Goal: Task Accomplishment & Management: Manage account settings

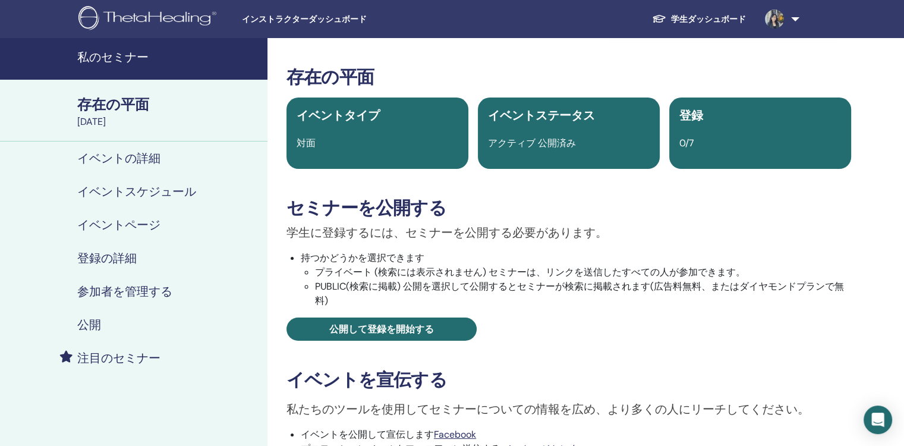
click at [114, 69] on link "私のセミナー" at bounding box center [134, 59] width 268 height 42
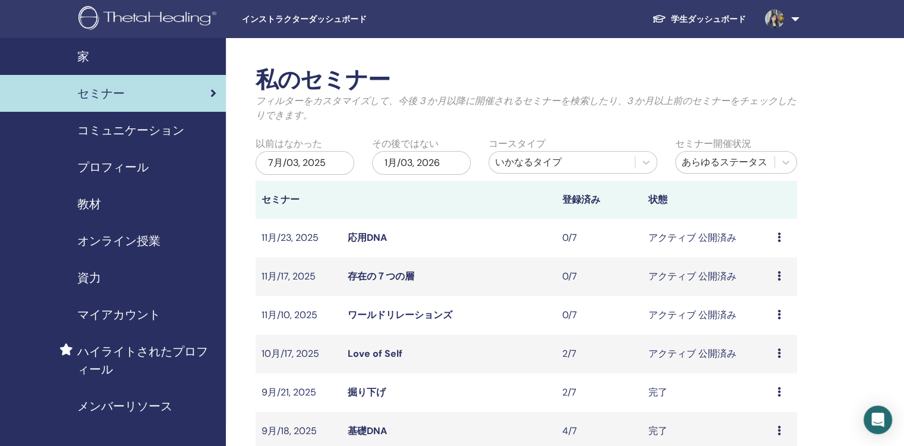
click at [309, 17] on span "インストラクターダッシュボード" at bounding box center [331, 19] width 178 height 12
click at [307, 21] on span "インストラクターダッシュボード" at bounding box center [331, 19] width 178 height 12
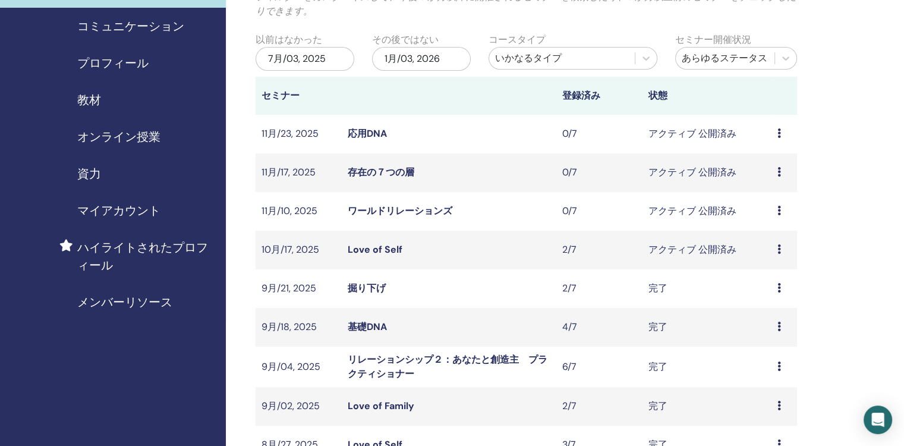
scroll to position [119, 0]
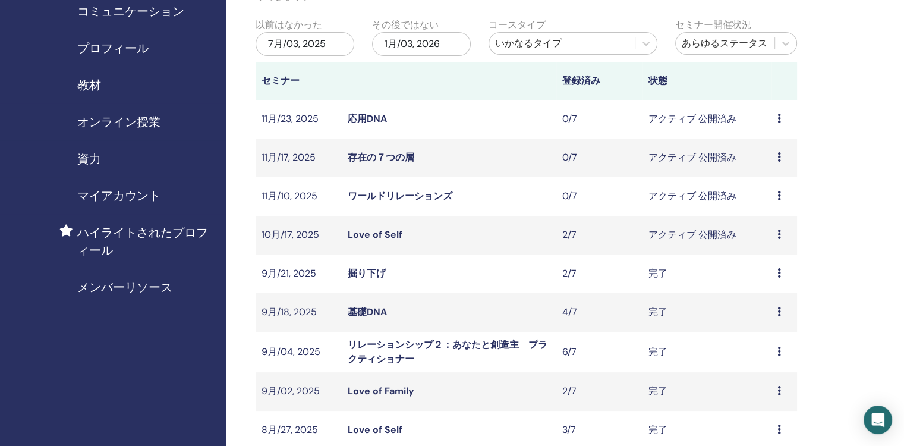
click at [127, 46] on span "プロフィール" at bounding box center [112, 48] width 71 height 18
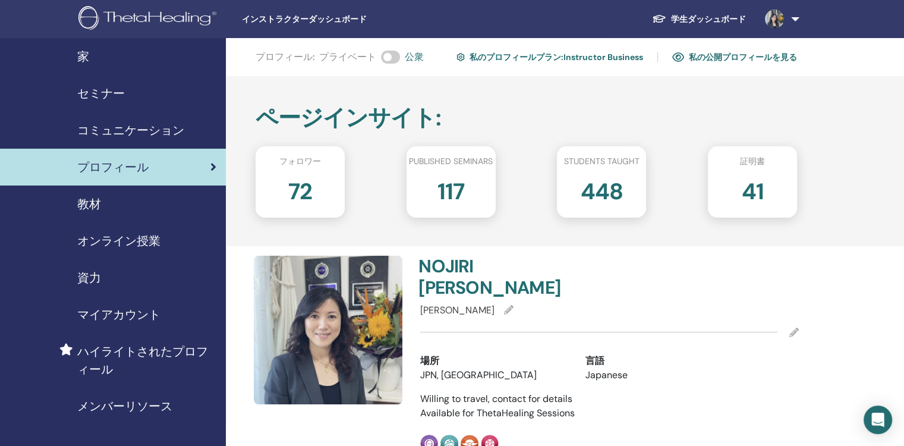
click at [105, 94] on span "セミナー" at bounding box center [101, 93] width 48 height 18
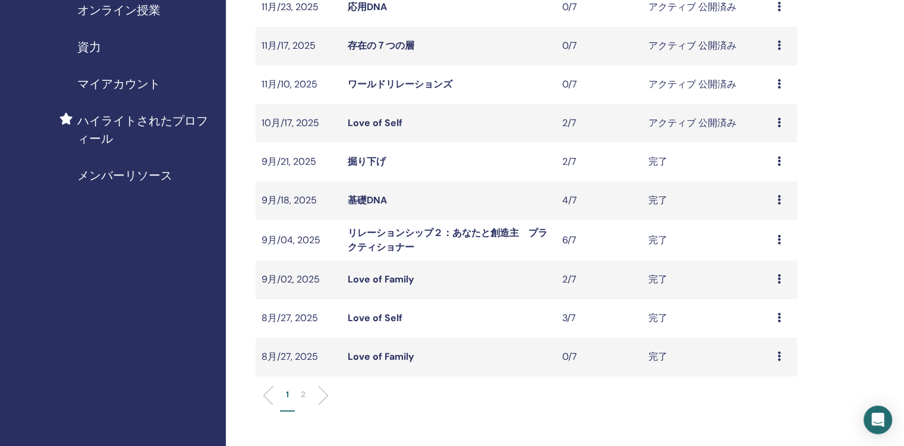
scroll to position [357, 0]
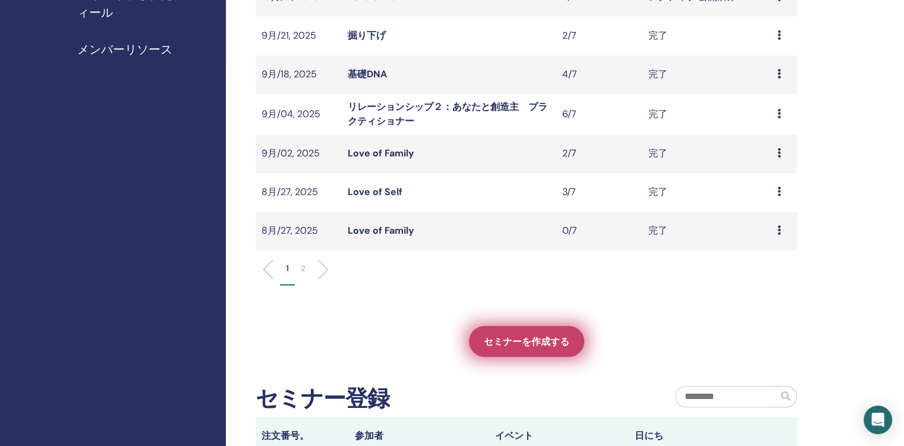
click at [538, 343] on span "セミナーを作成する" at bounding box center [527, 341] width 86 height 12
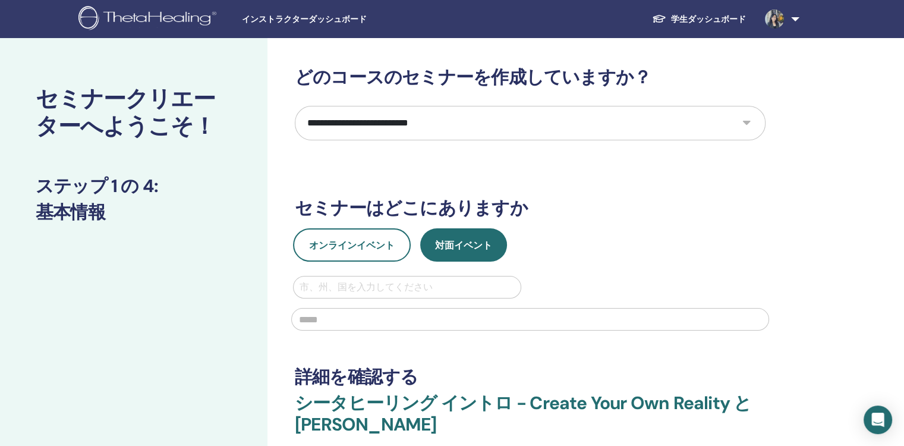
click at [746, 120] on select "**********" at bounding box center [530, 123] width 471 height 34
select select "*"
click at [295, 106] on select "**********" at bounding box center [530, 123] width 471 height 34
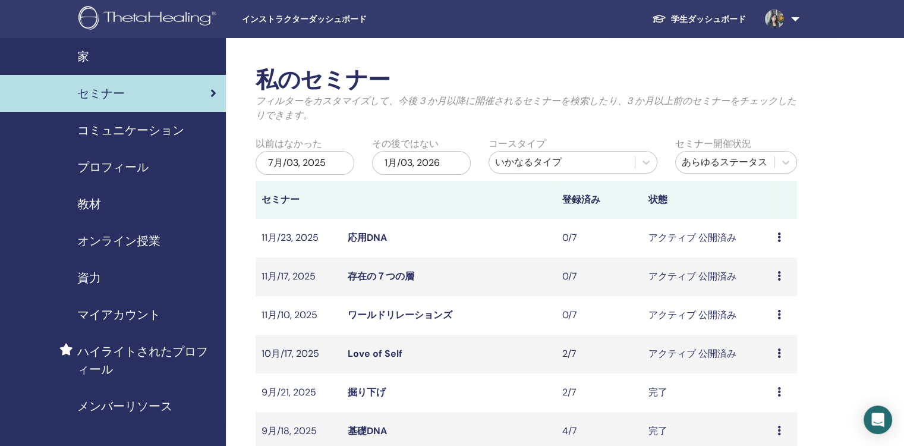
click at [128, 166] on span "プロフィール" at bounding box center [112, 167] width 71 height 18
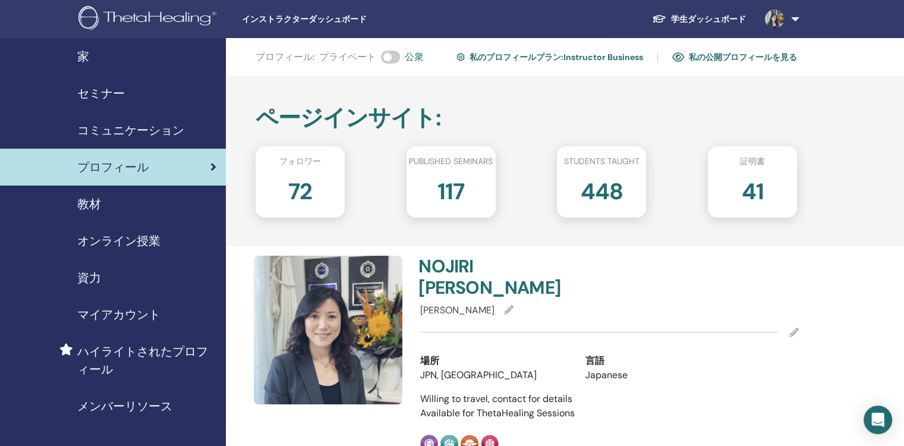
click at [138, 99] on div "セミナー" at bounding box center [113, 93] width 207 height 18
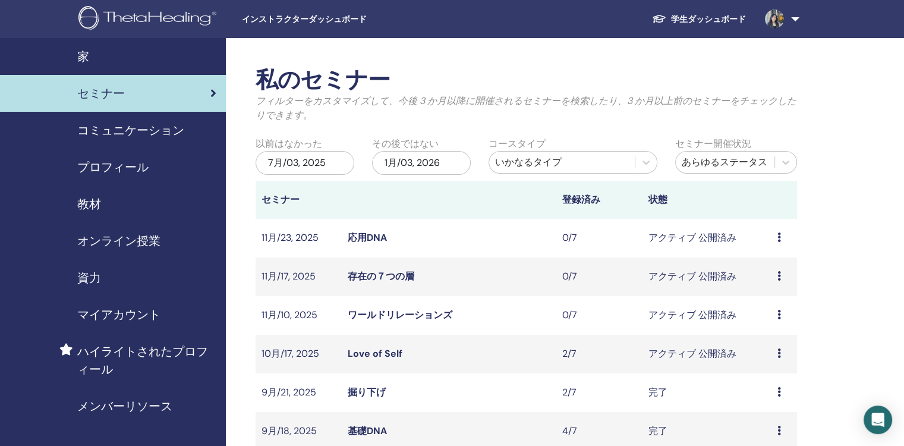
click at [170, 129] on span "コミュニケーション" at bounding box center [130, 130] width 107 height 18
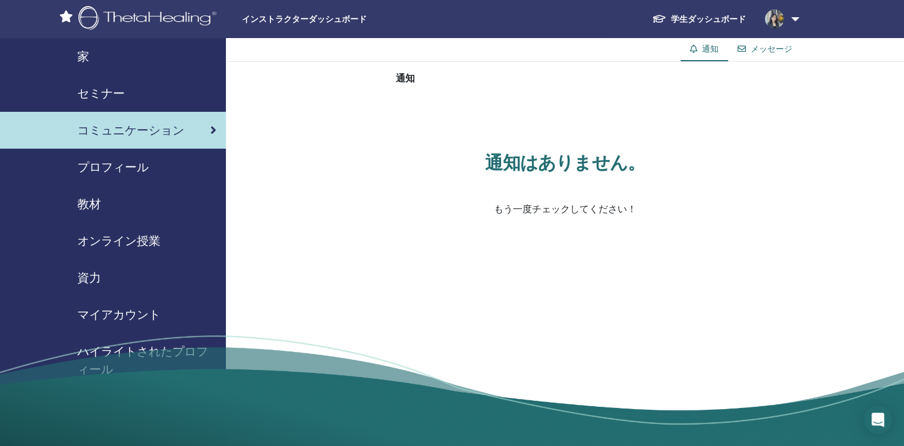
click at [138, 170] on span "プロフィール" at bounding box center [112, 167] width 71 height 18
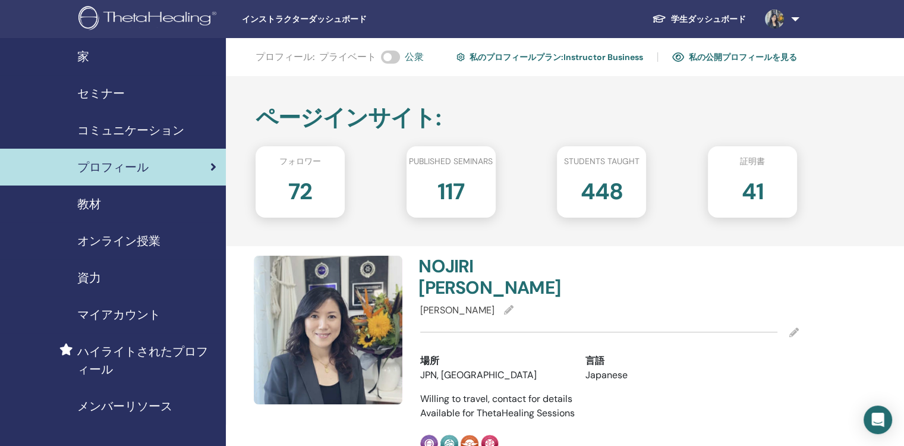
click at [744, 58] on link "私の公開プロフィールを見る" at bounding box center [735, 57] width 125 height 19
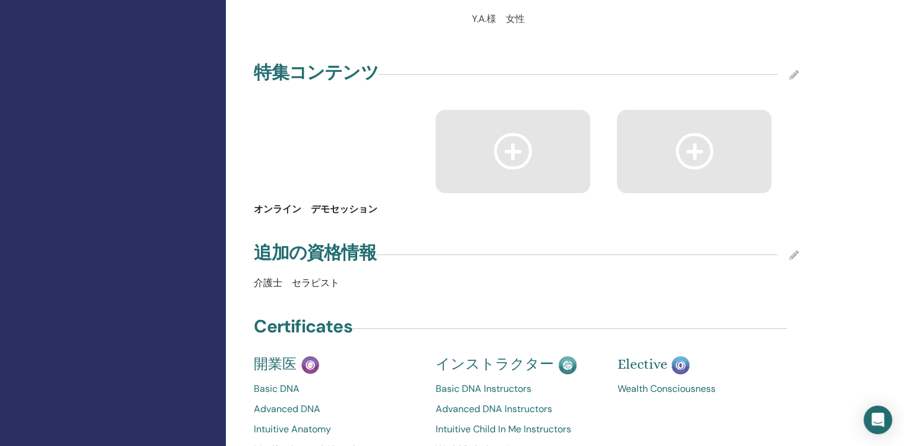
scroll to position [3746, 0]
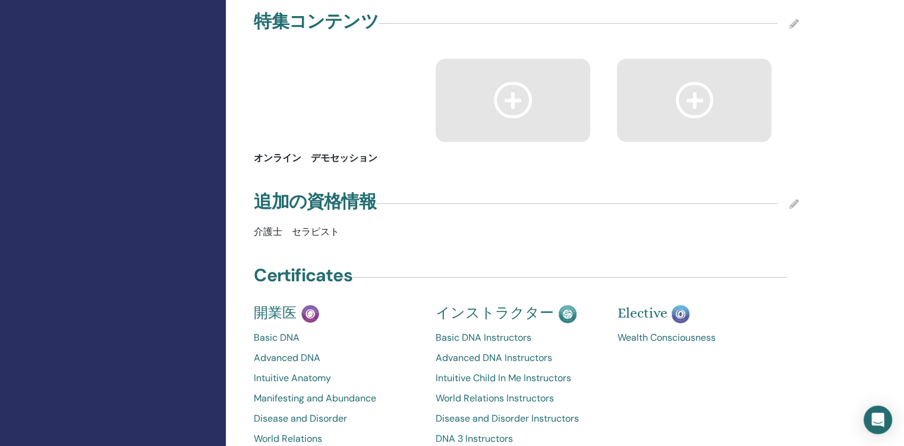
click at [517, 82] on icon at bounding box center [513, 100] width 38 height 36
click at [511, 82] on icon at bounding box center [513, 100] width 38 height 36
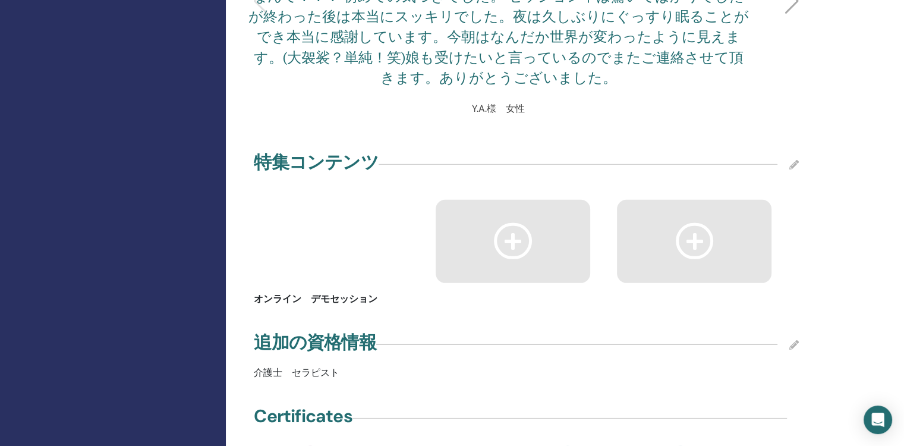
scroll to position [3568, 0]
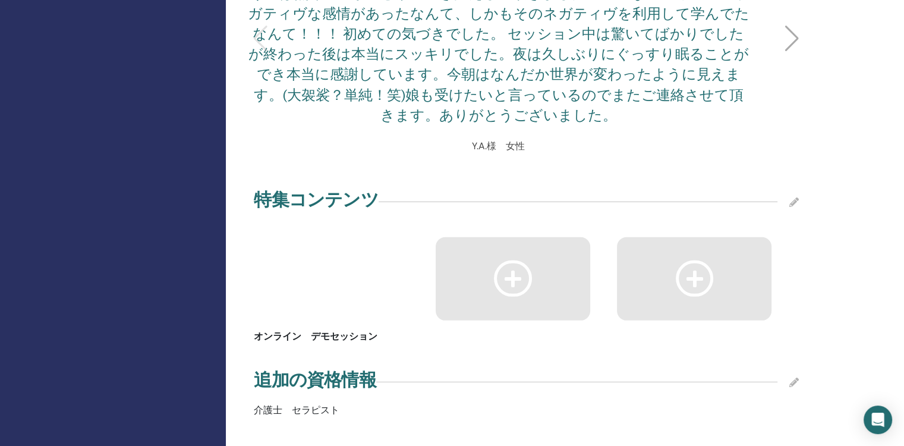
click at [793, 197] on icon at bounding box center [795, 202] width 10 height 10
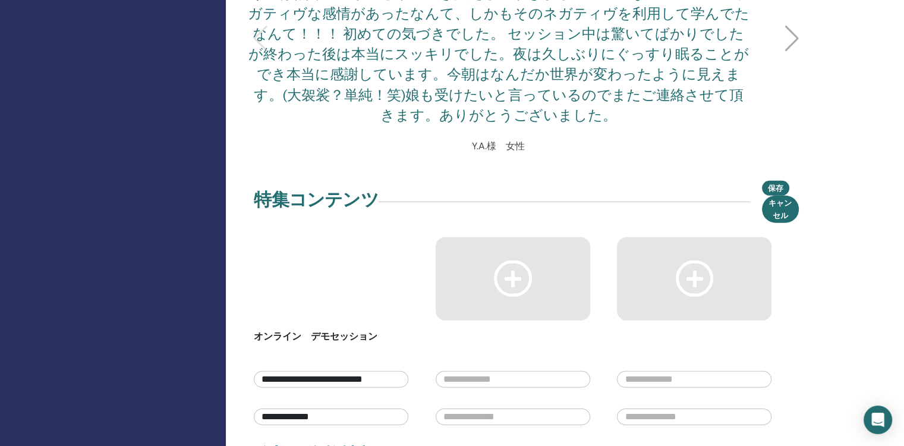
click at [548, 371] on input "text" at bounding box center [513, 379] width 155 height 17
click at [452, 371] on input "text" at bounding box center [513, 379] width 155 height 17
paste input "**********"
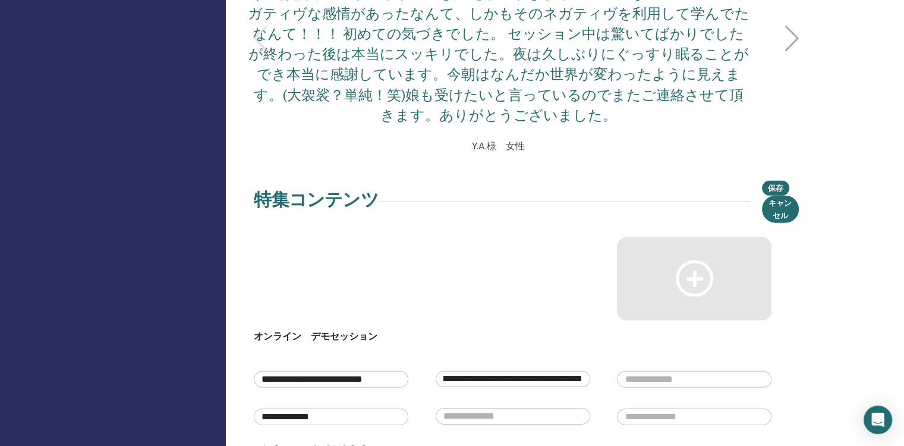
type input "**********"
click at [502, 408] on input "text" at bounding box center [513, 416] width 155 height 17
type input "**********"
click at [699, 260] on icon at bounding box center [695, 278] width 38 height 36
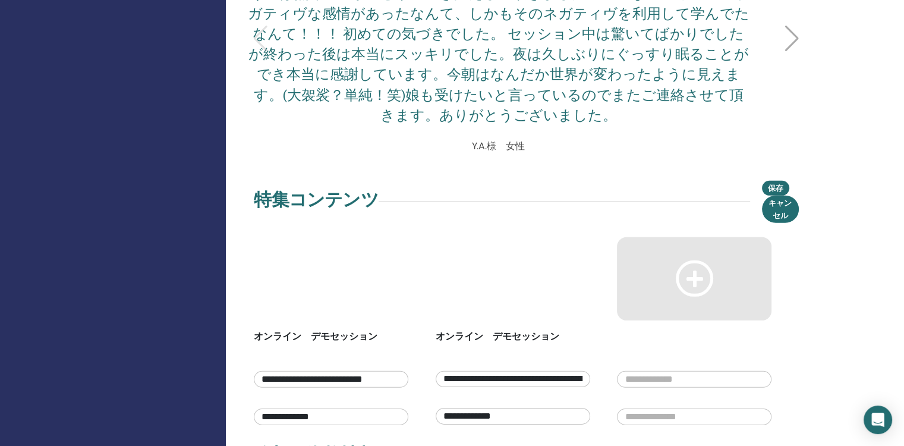
click at [686, 371] on input "text" at bounding box center [694, 379] width 155 height 17
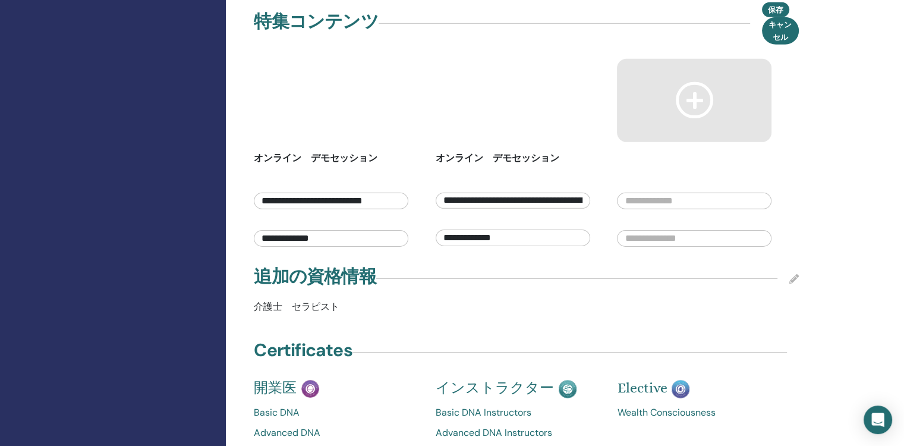
scroll to position [3389, 0]
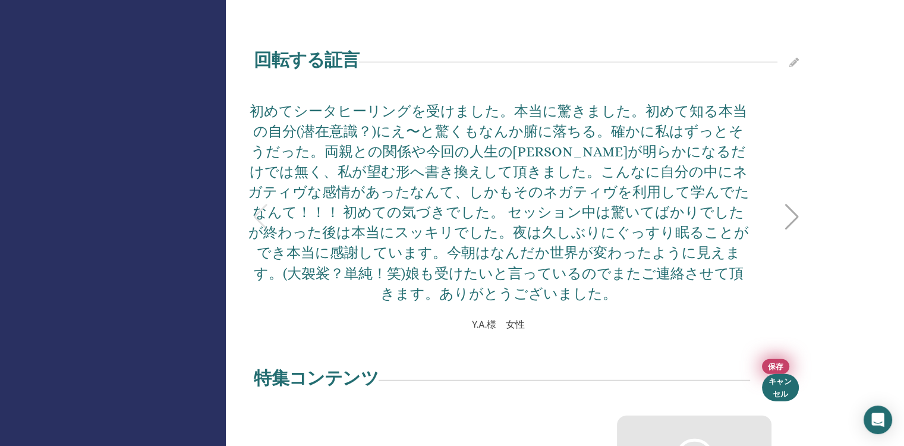
click at [783, 360] on span "保存" at bounding box center [775, 366] width 15 height 12
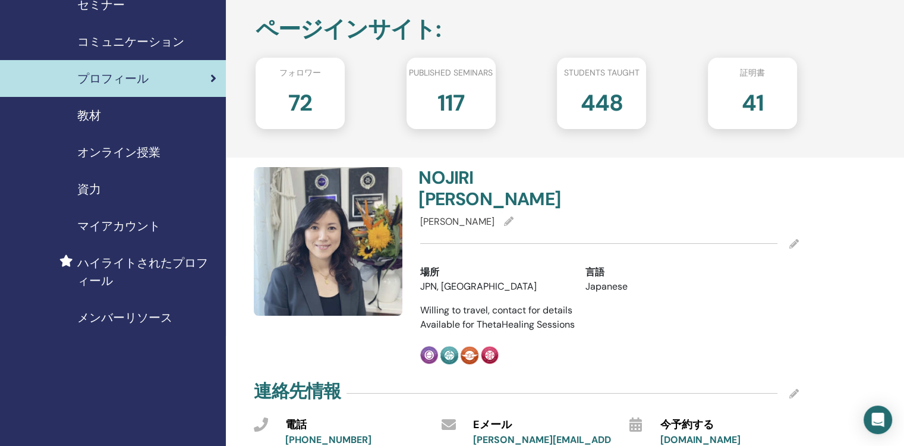
scroll to position [0, 0]
